Goal: Find specific page/section: Find specific page/section

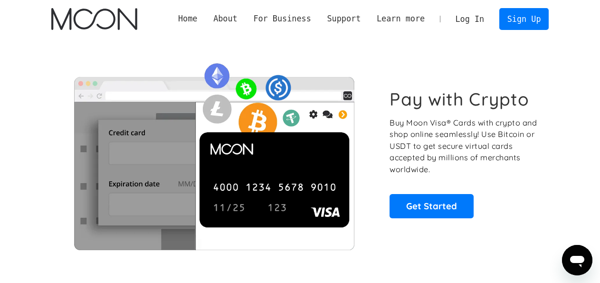
click at [479, 22] on link "Log In" at bounding box center [469, 19] width 45 height 21
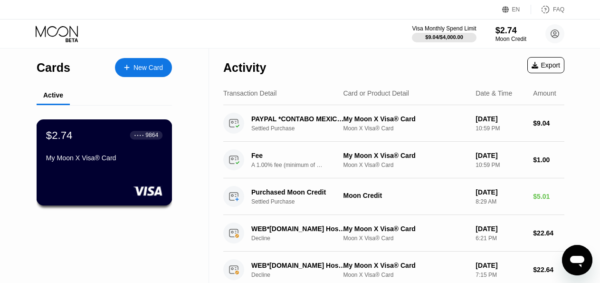
click at [91, 161] on div "My Moon X Visa® Card" at bounding box center [104, 158] width 116 height 8
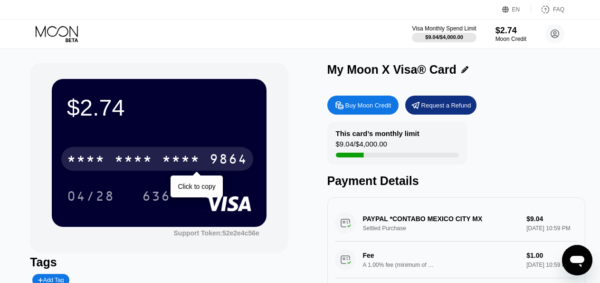
click at [188, 160] on div "* * * *" at bounding box center [181, 159] width 38 height 15
